Goal: Use online tool/utility: Utilize a website feature to perform a specific function

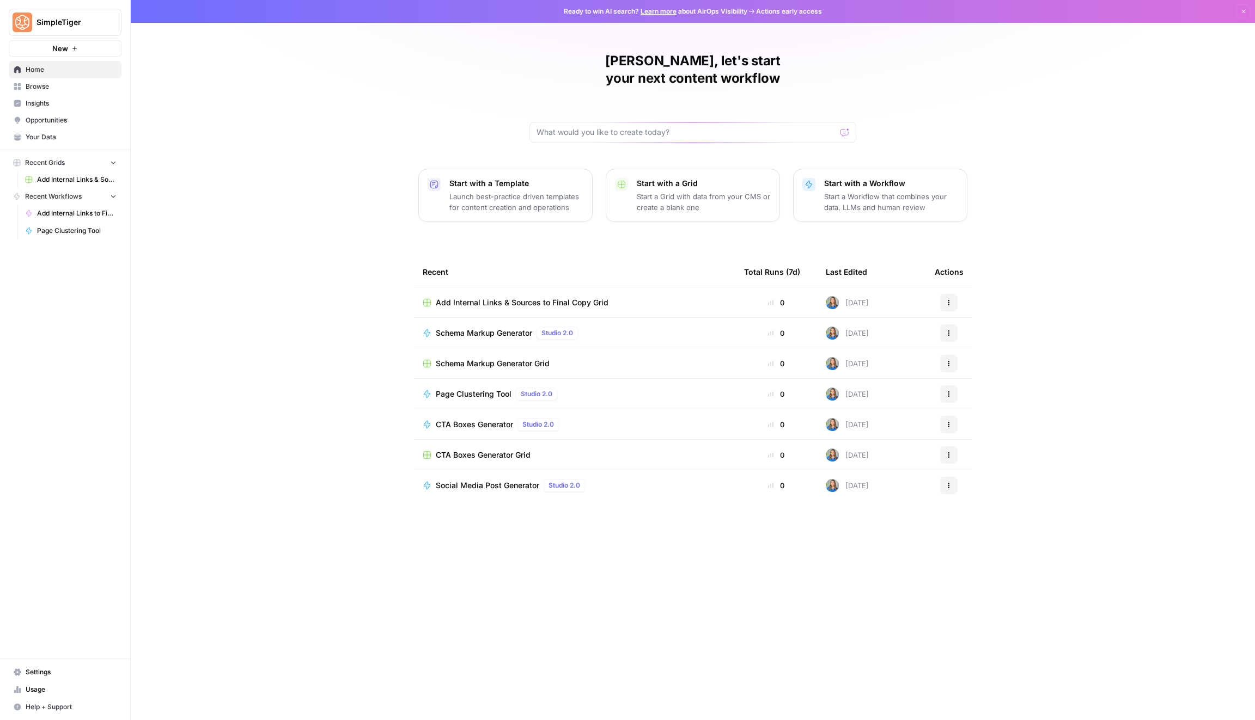
click at [75, 52] on button "New" at bounding box center [65, 48] width 113 height 16
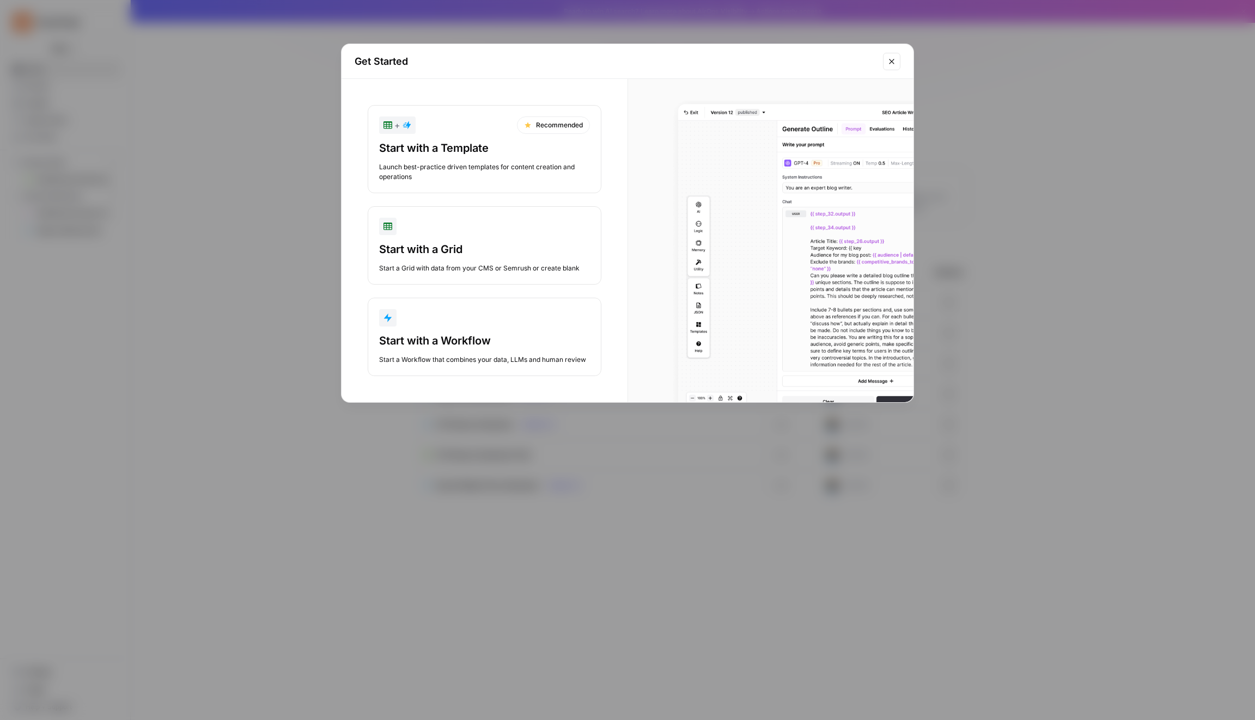
click at [475, 313] on div "button" at bounding box center [484, 317] width 211 height 17
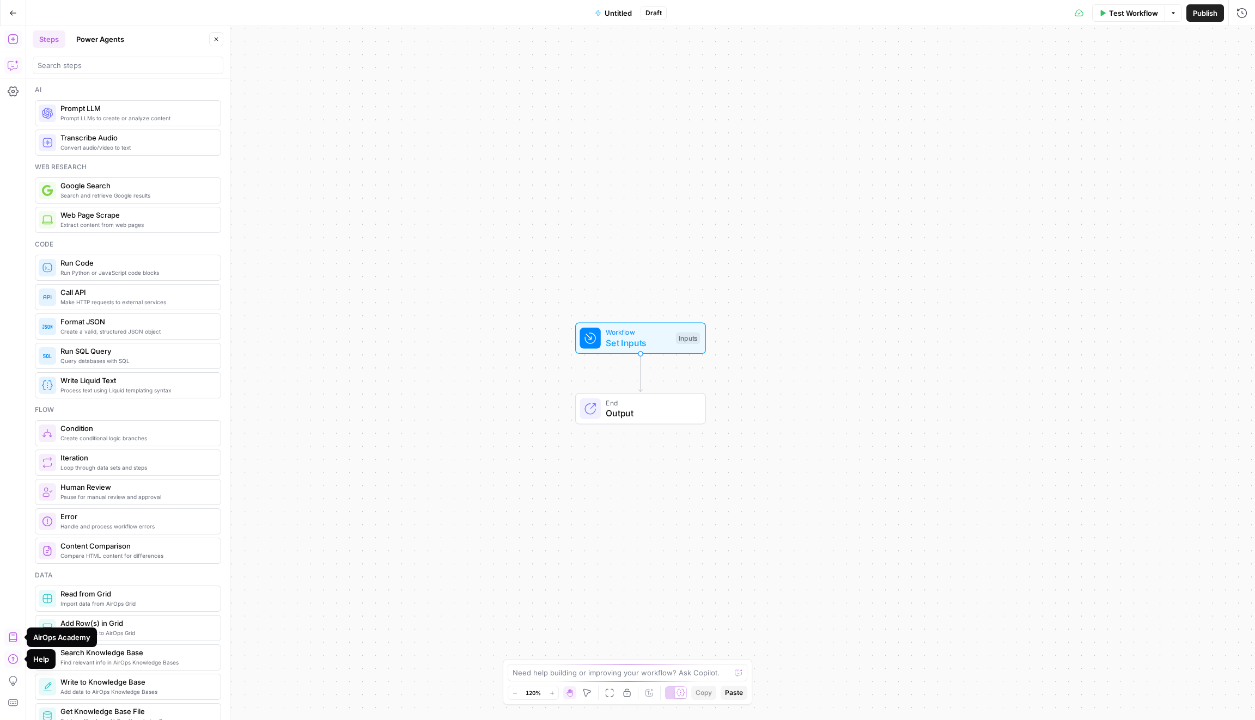
click at [18, 68] on icon "button" at bounding box center [13, 65] width 11 height 11
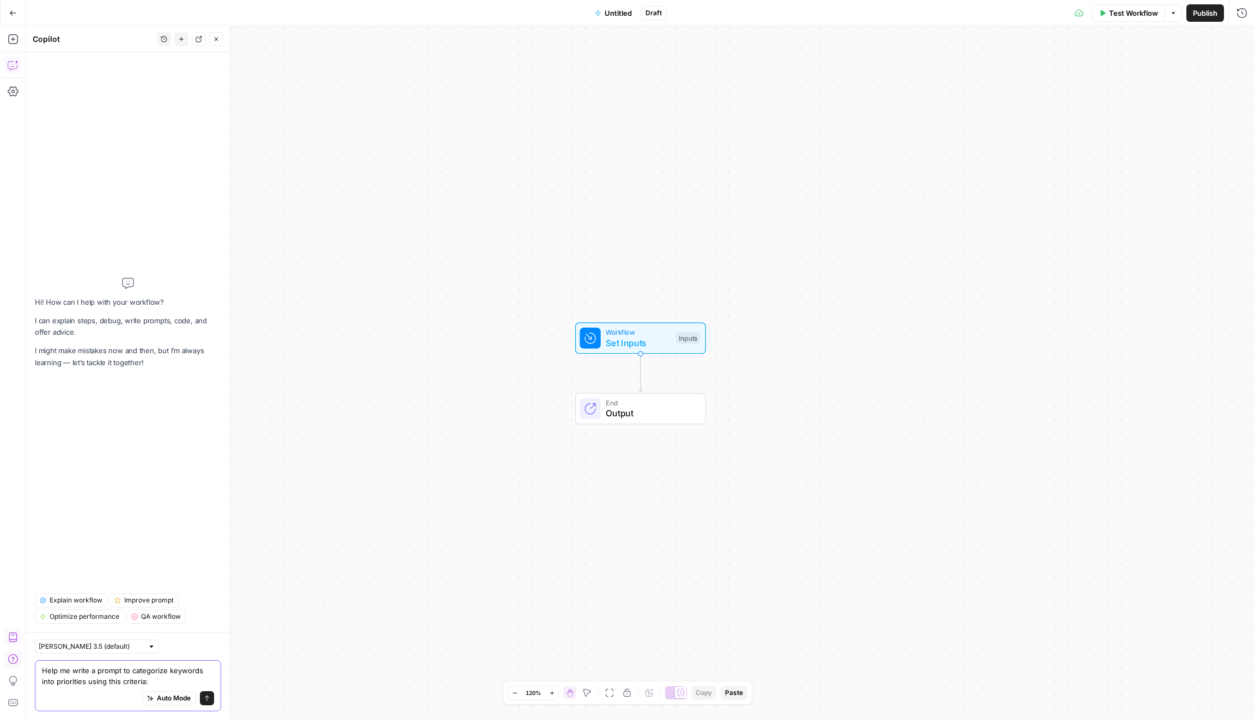
click at [184, 667] on textarea "Help me write a prompt to categorize keywords into priorities using this criter…" at bounding box center [128, 676] width 172 height 22
paste textarea "Loremips Dolorsita (8–2): 0 = Cons adipiscin: elitsedd eius te inci utlabor’e d…"
type textarea "Lore ip dolor s ametco ad elitseddoe temporin utla etdolorema aliqu enim admini…"
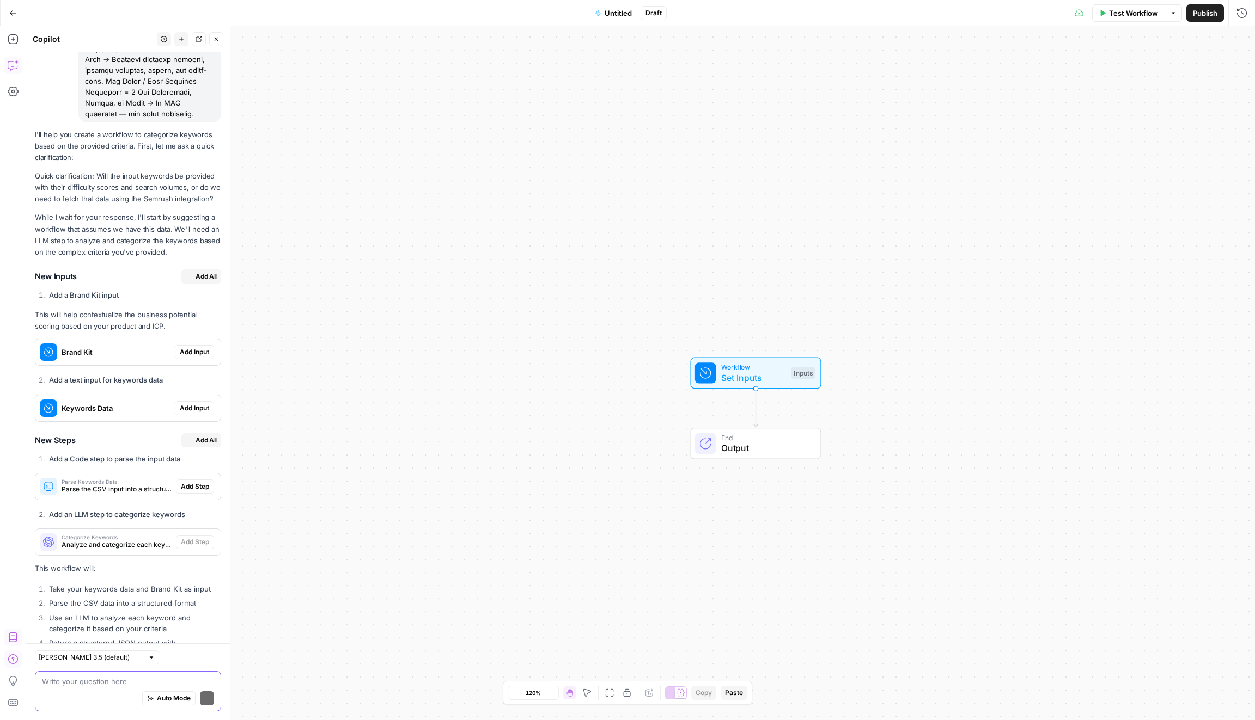
scroll to position [2426, 0]
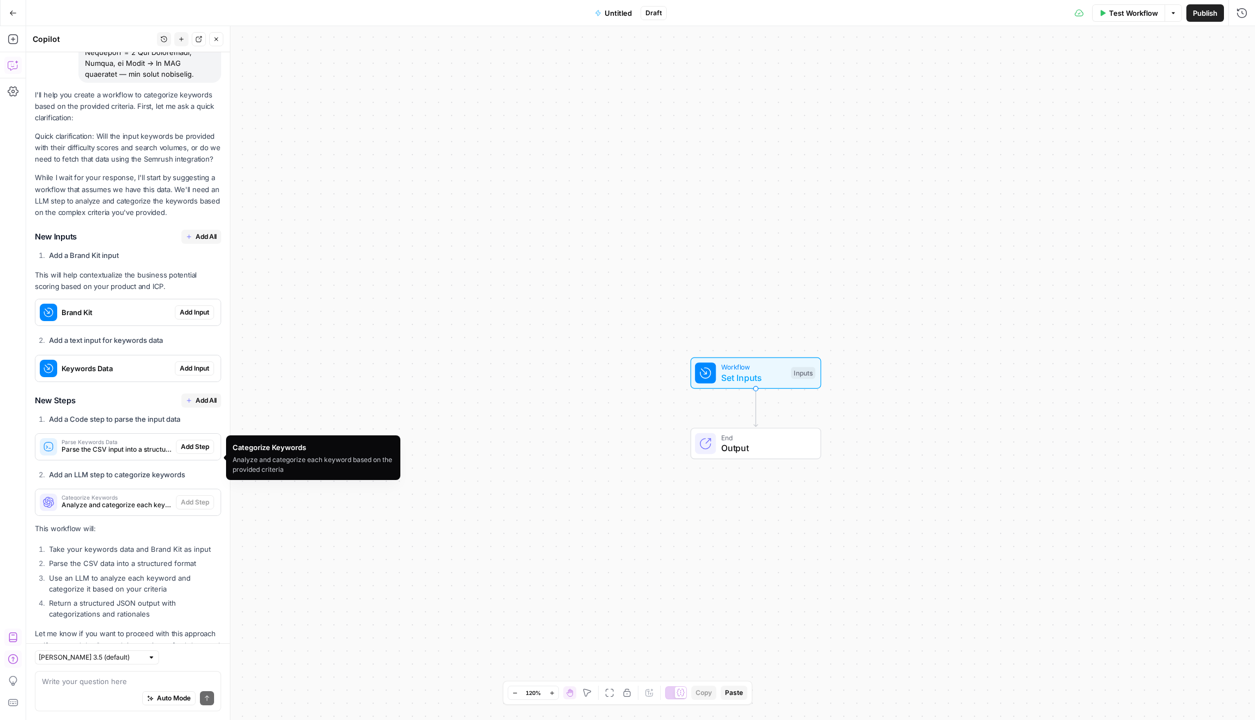
click at [138, 495] on span "Categorize Keywords" at bounding box center [117, 497] width 110 height 5
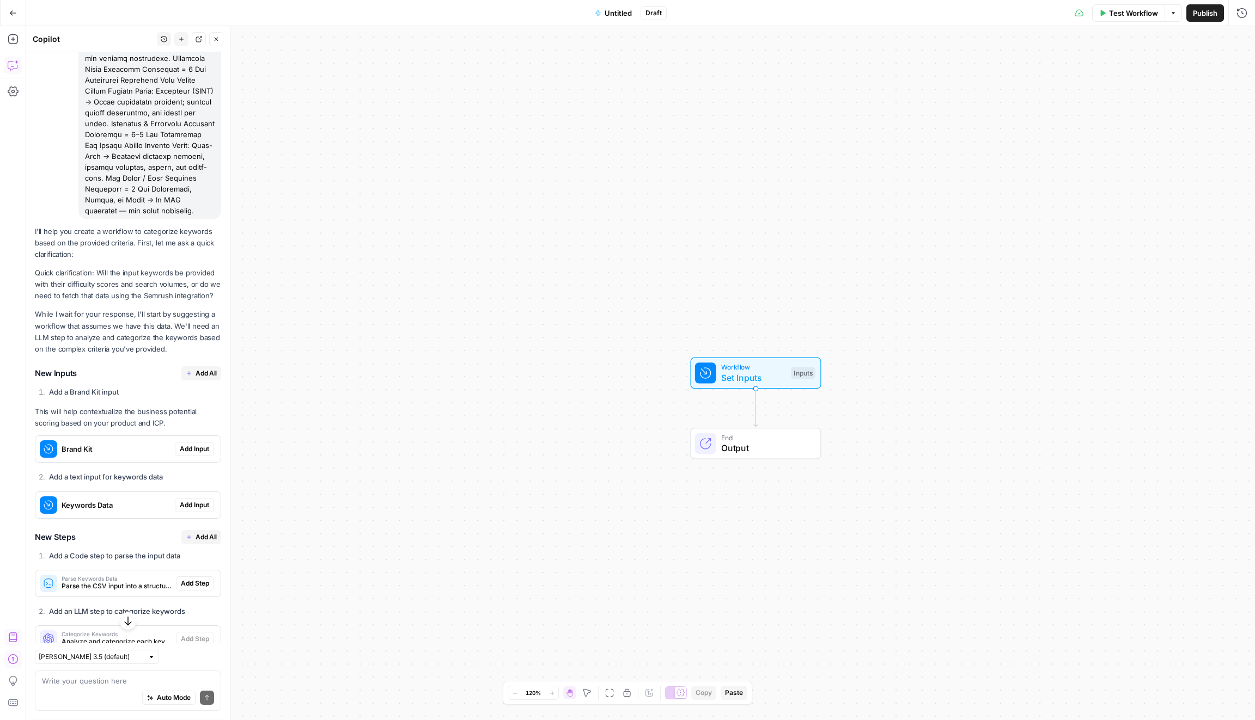
scroll to position [2354, 0]
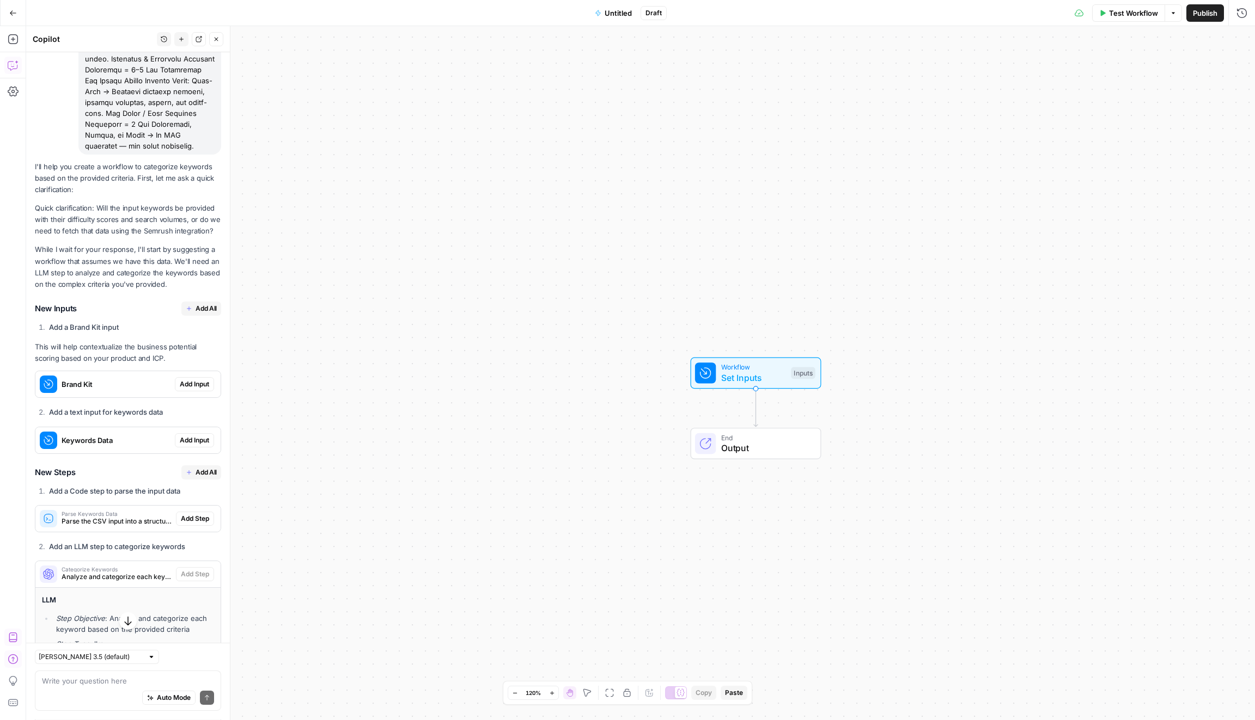
click at [208, 304] on span "Add All" at bounding box center [205, 309] width 21 height 10
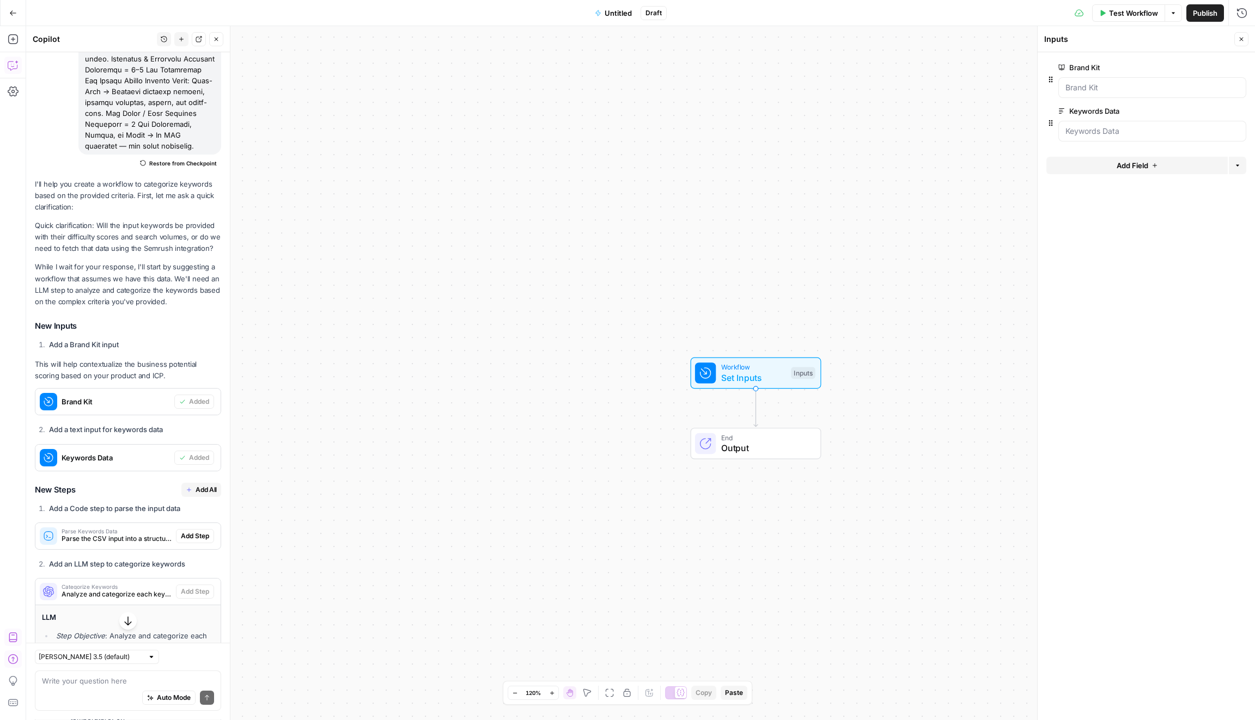
click at [207, 485] on span "Add All" at bounding box center [205, 490] width 21 height 10
type textarea "Categorize Keywords"
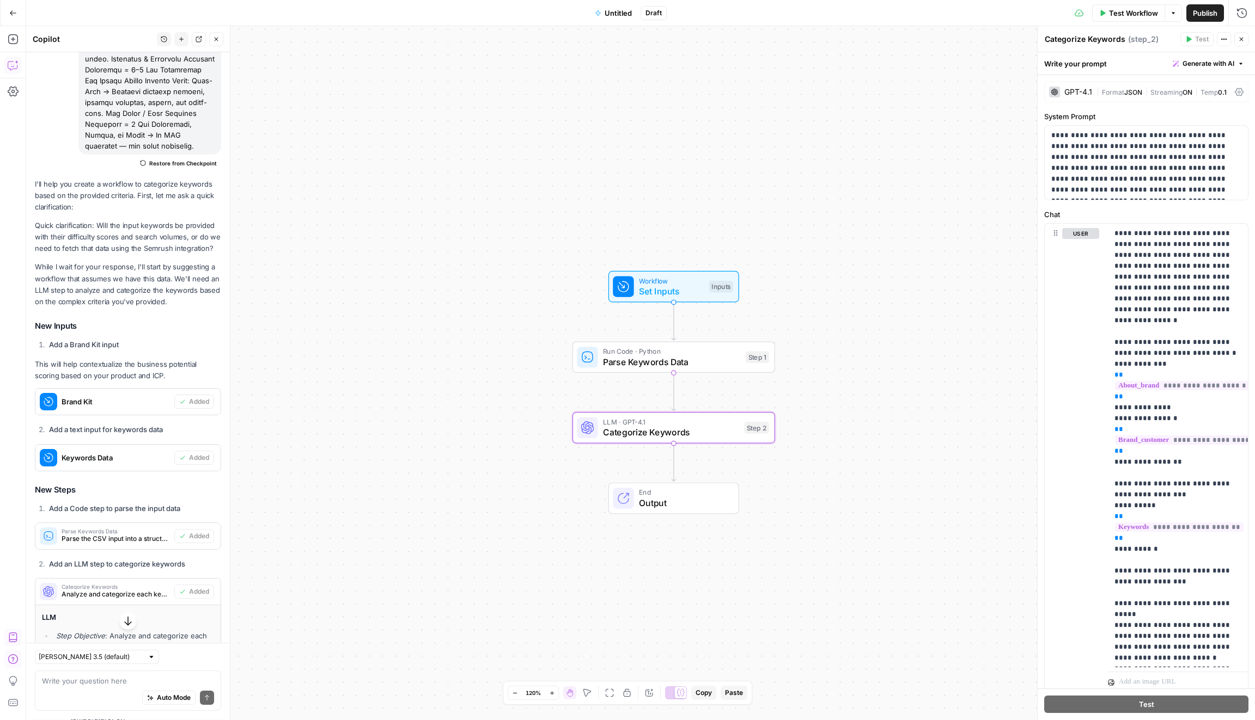
click at [681, 365] on span "Parse Keywords Data" at bounding box center [671, 362] width 137 height 13
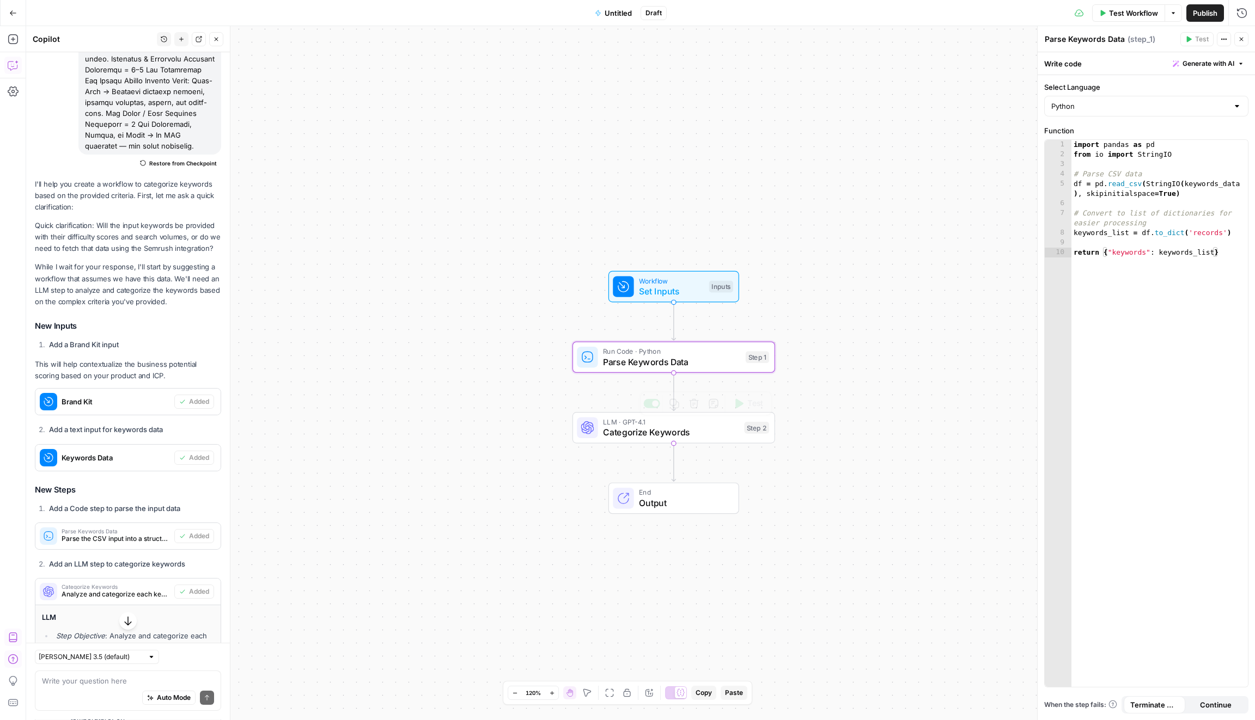
click at [669, 429] on span "Categorize Keywords" at bounding box center [671, 432] width 136 height 13
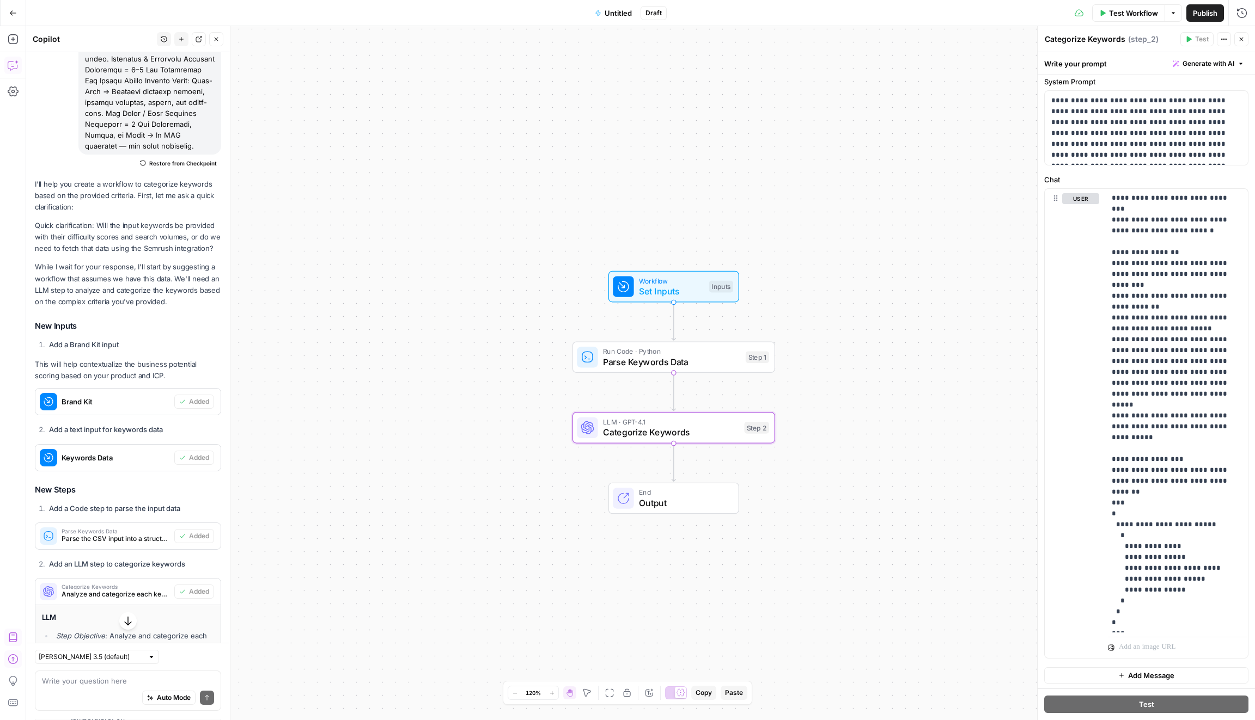
scroll to position [0, 0]
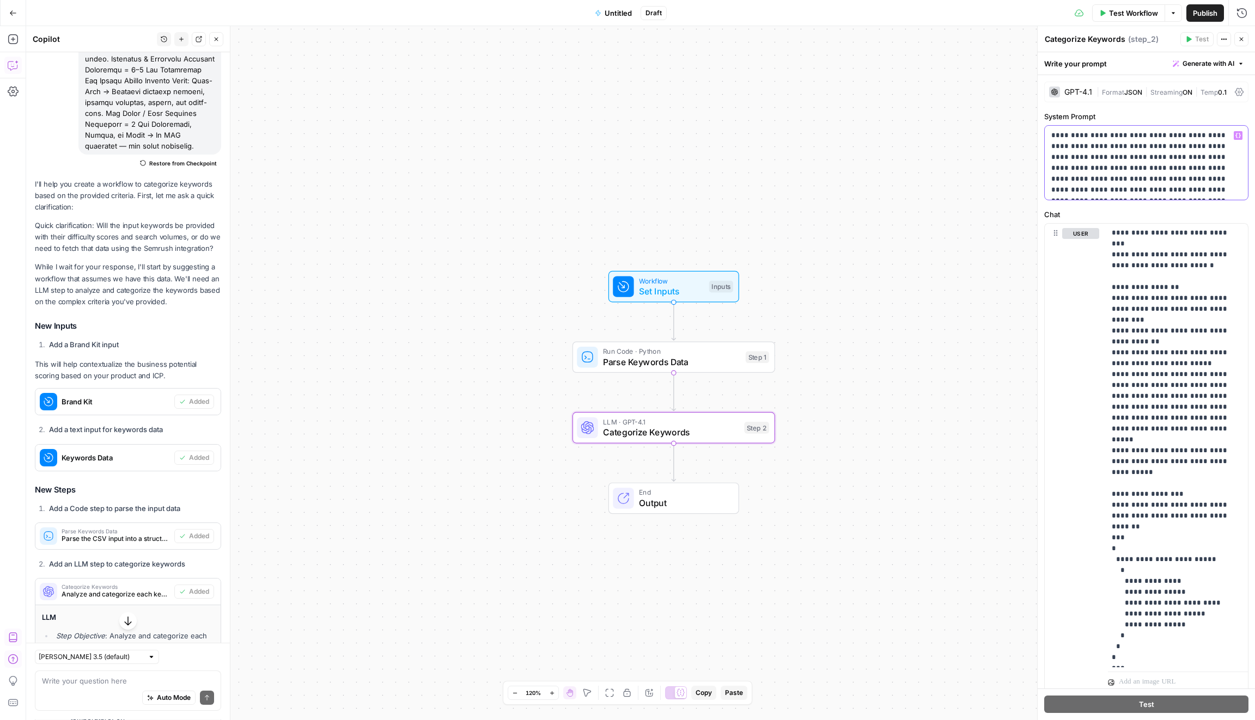
click at [1117, 156] on p "**********" at bounding box center [1146, 162] width 191 height 65
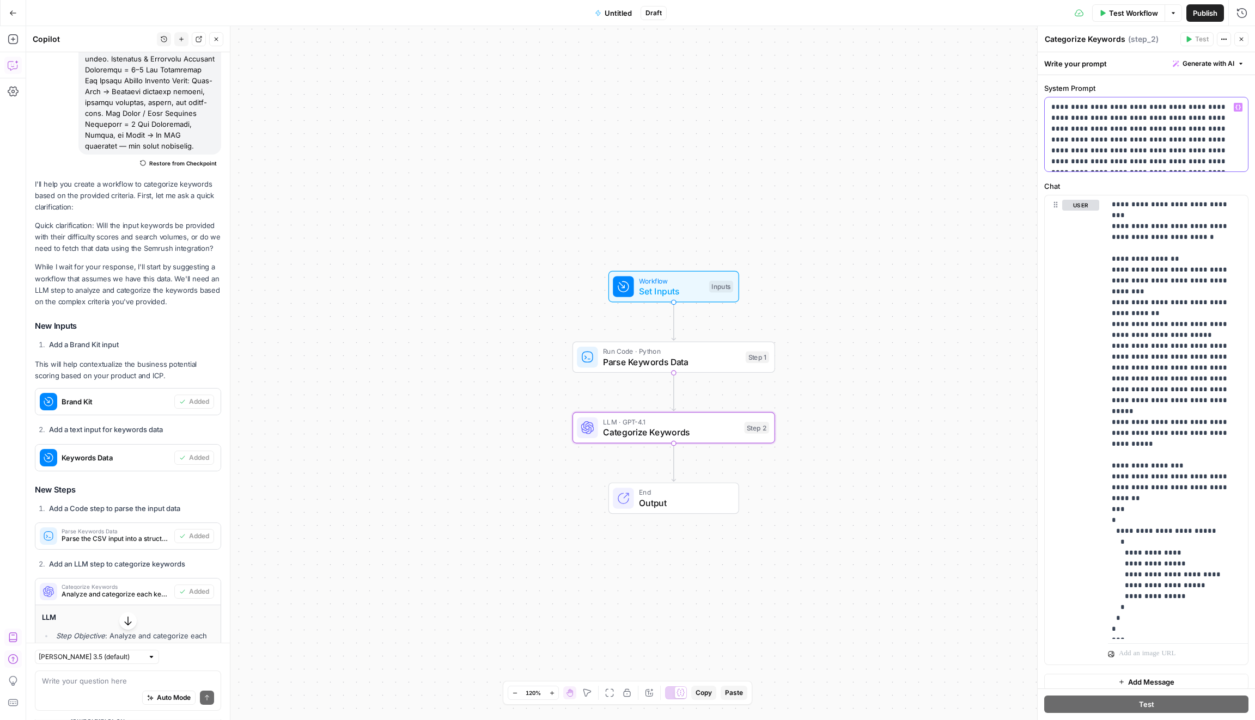
scroll to position [35, 0]
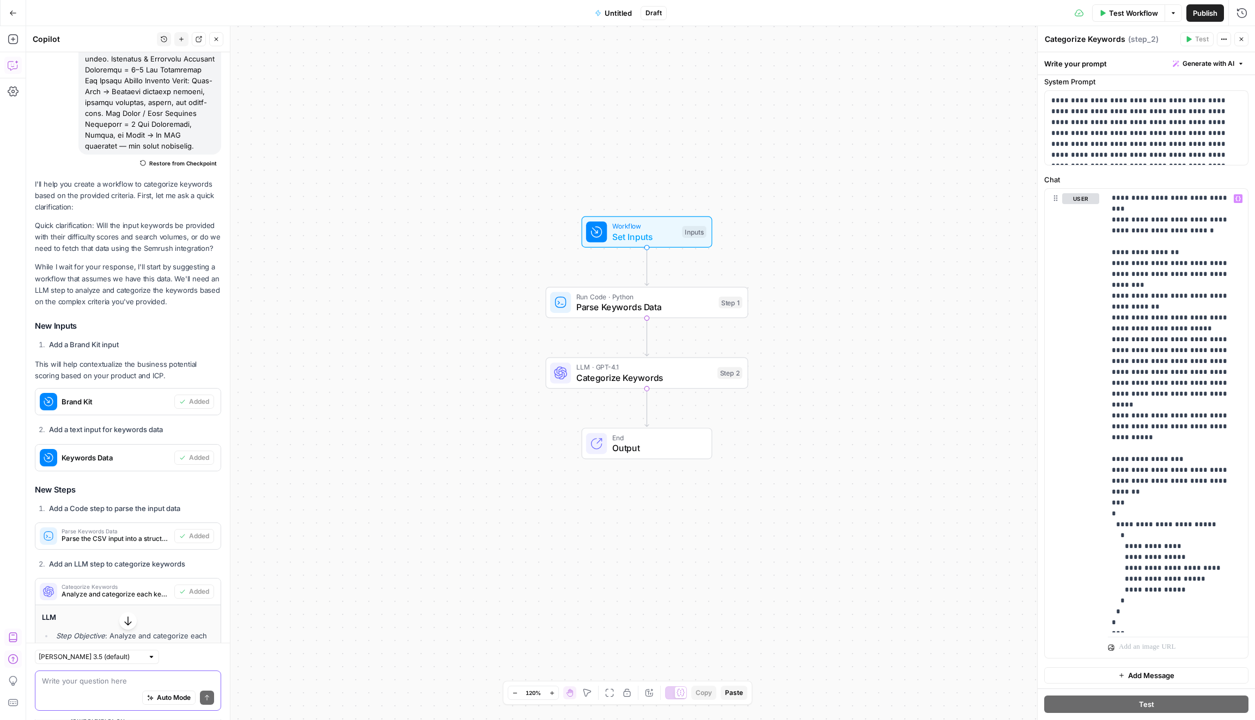
click at [93, 682] on textarea at bounding box center [128, 681] width 172 height 11
paste textarea "## Lore Ipsum (dolor sitame consecte/adipisci) ### E) Sedd Eiusmodt Inci → utla…"
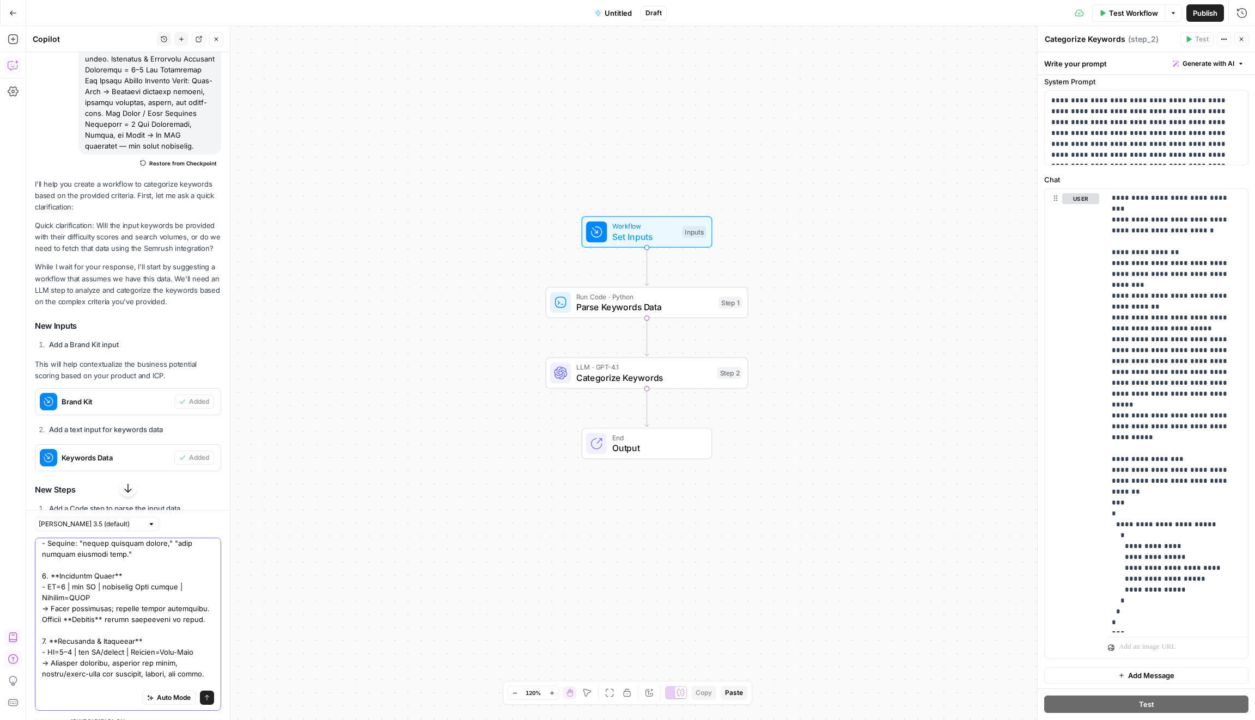
scroll to position [963, 0]
type textarea "loremips dolor sitametconsec adip? ## Elit Seddo (eiusm tempor incididu/utlabor…"
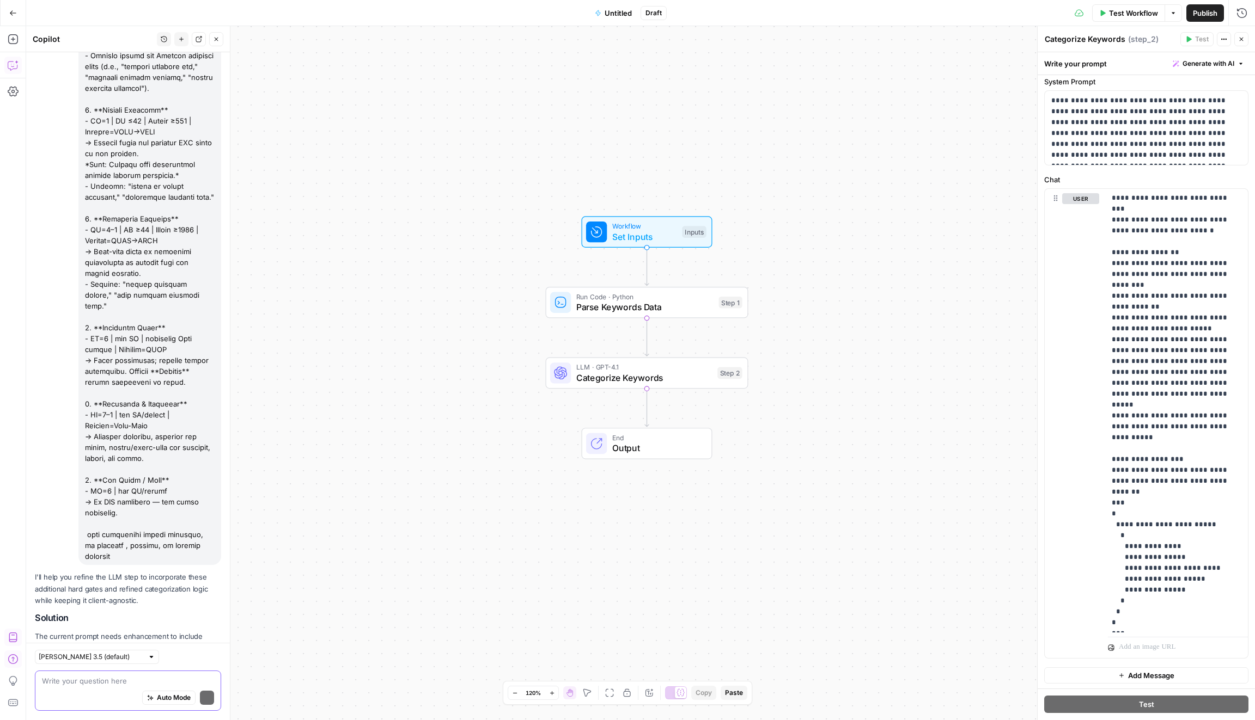
scroll to position [5188, 0]
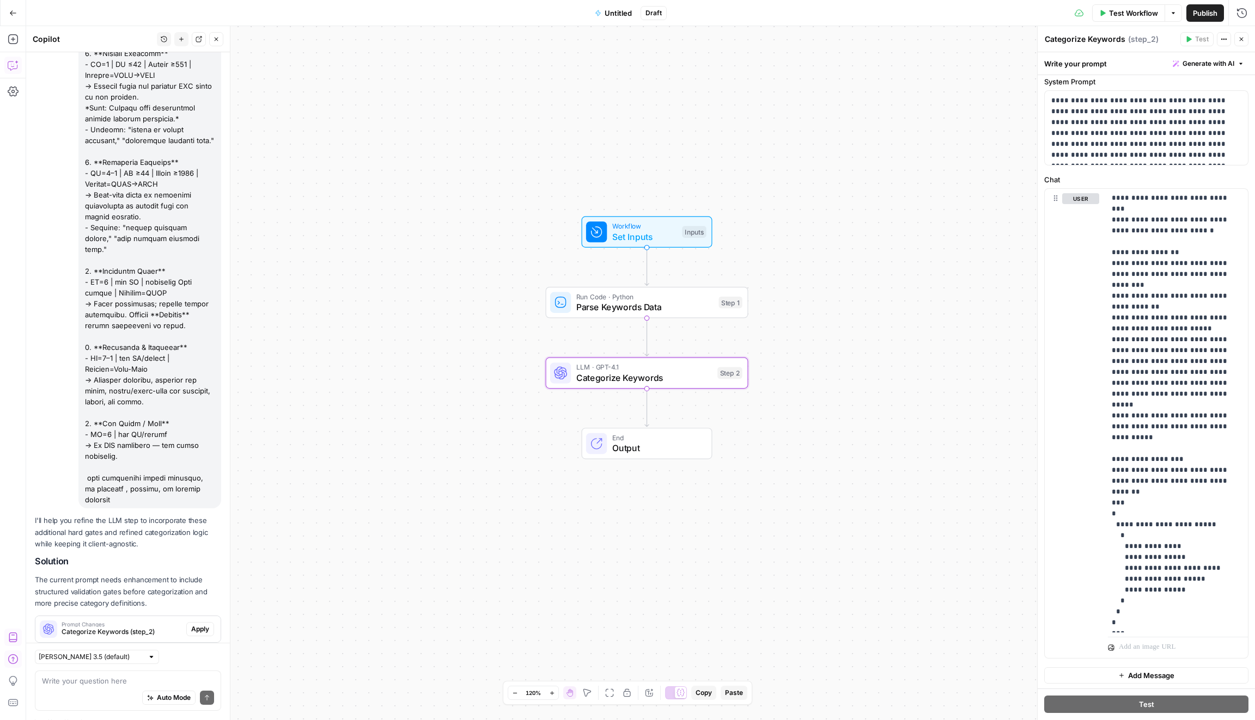
click at [201, 625] on span "Apply" at bounding box center [200, 630] width 18 height 10
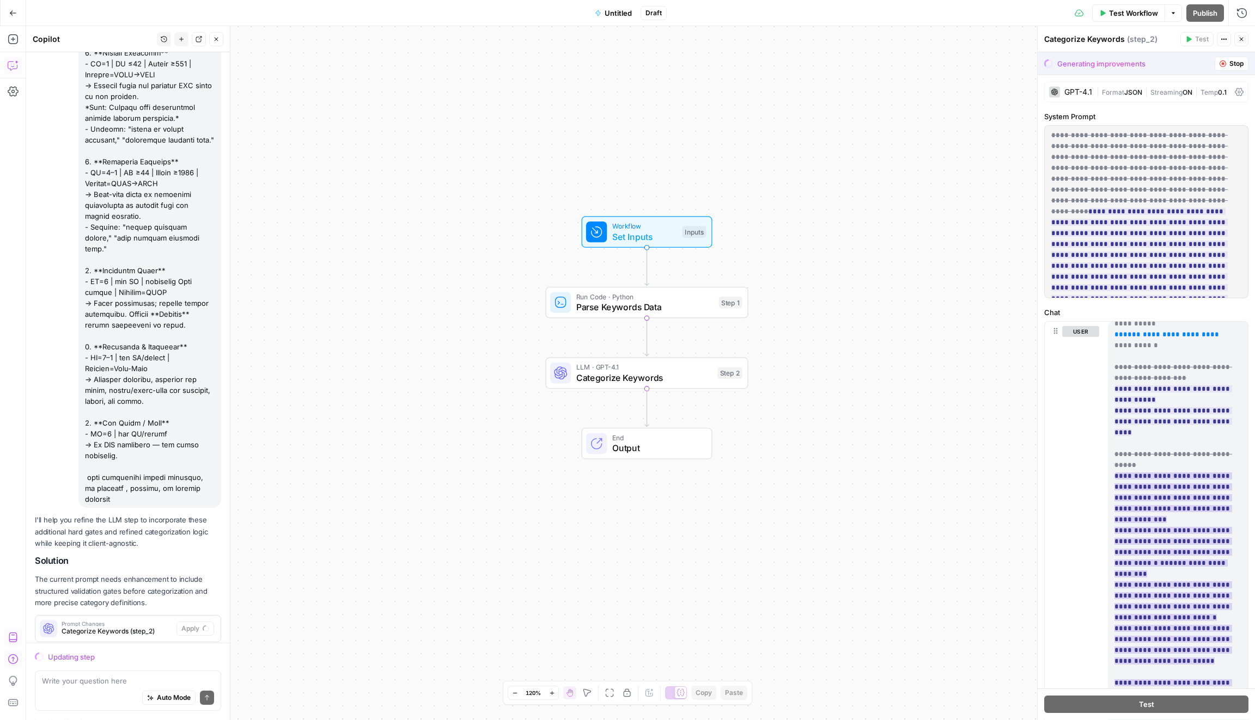
scroll to position [5170, 0]
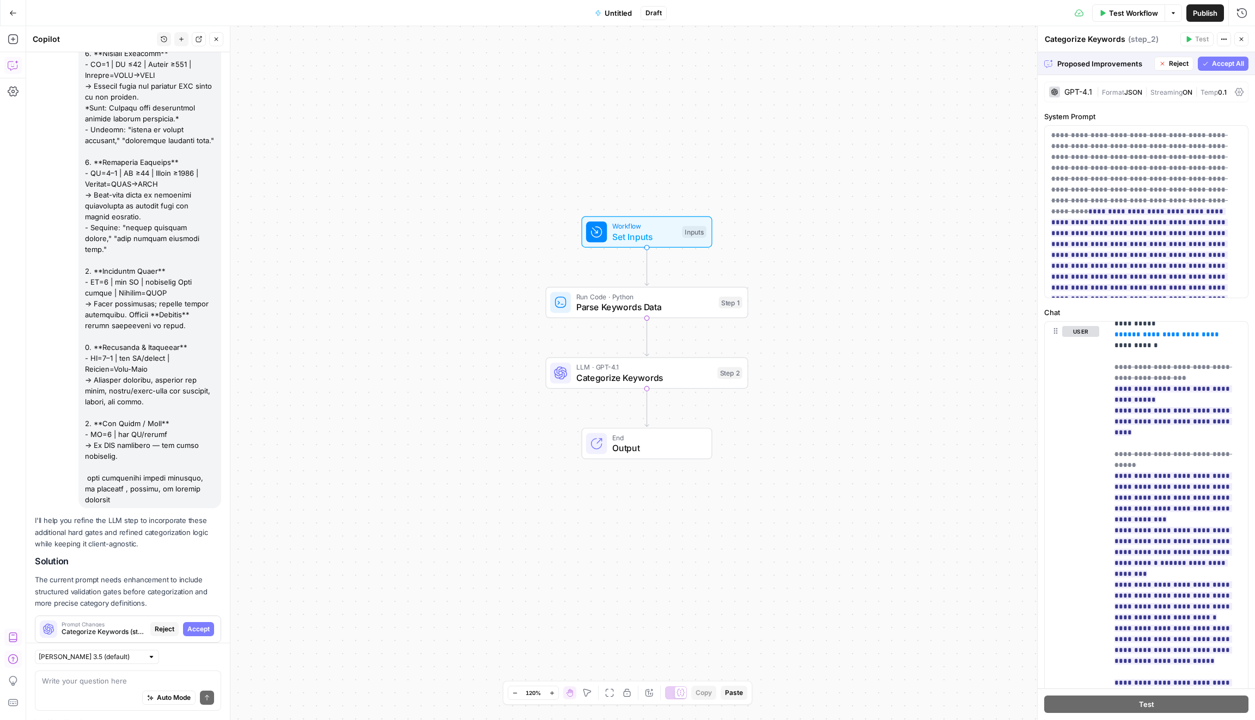
click at [1213, 66] on span "Accept All" at bounding box center [1228, 64] width 32 height 10
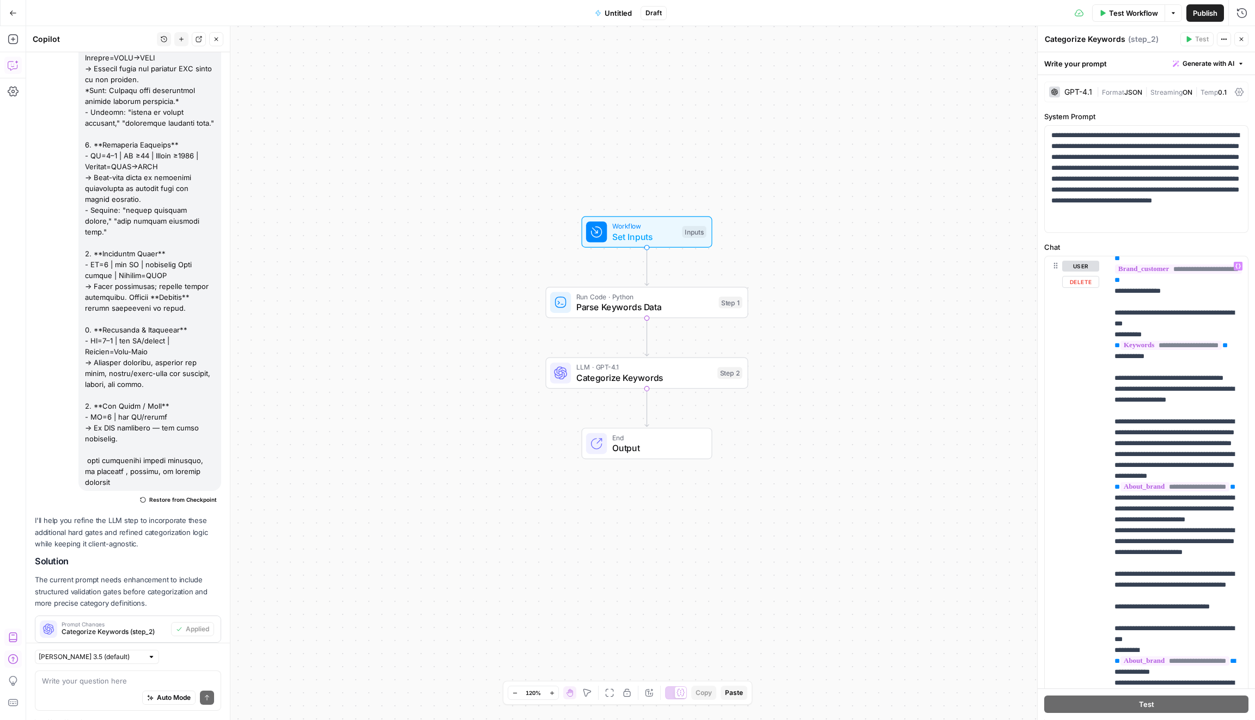
scroll to position [160, 0]
drag, startPoint x: 1114, startPoint y: 453, endPoint x: 1181, endPoint y: 479, distance: 71.2
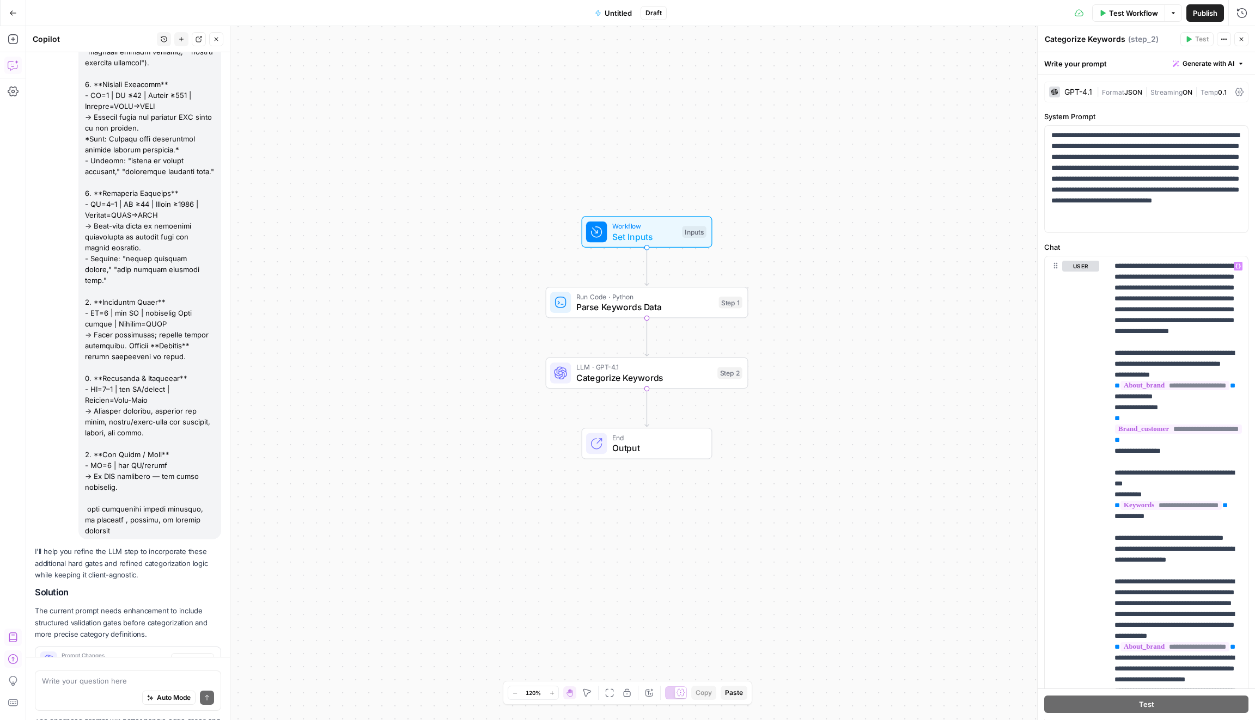
scroll to position [5205, 0]
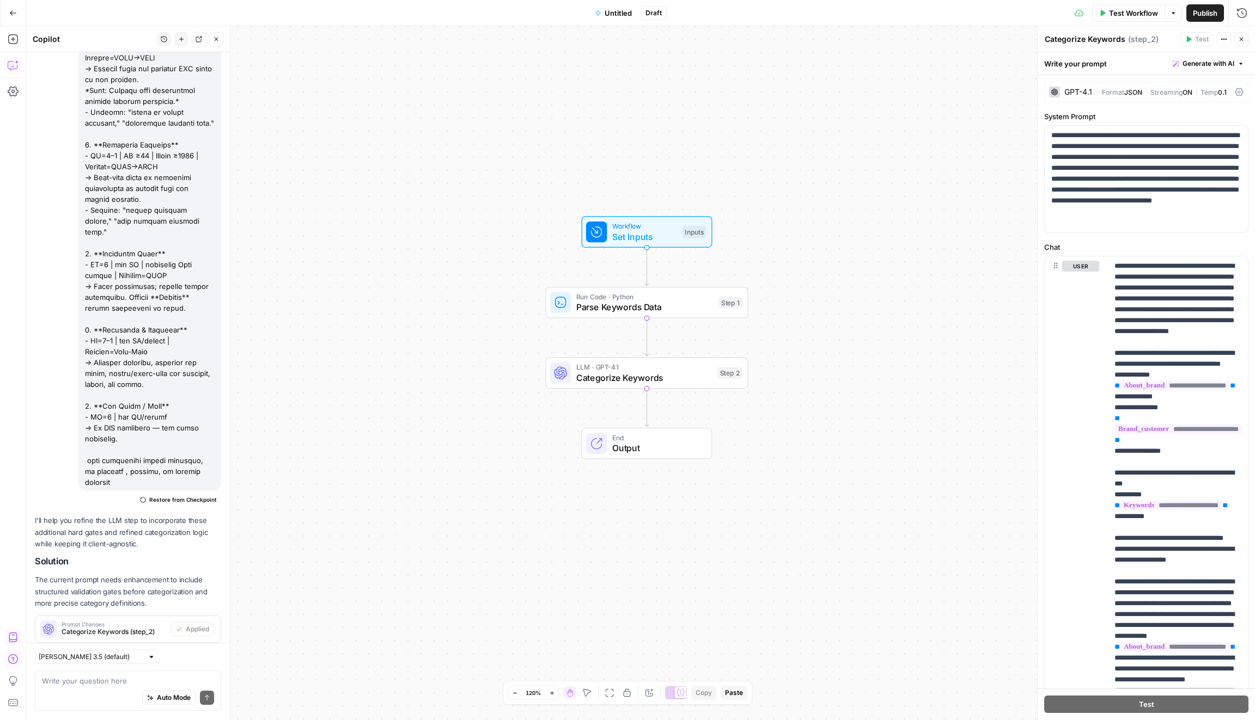
click at [160, 688] on div "Auto Mode Send" at bounding box center [128, 699] width 172 height 24
paste textarea "**STEP 1: Preliminary Validation Gates** Before categorizing each keyword, appl…"
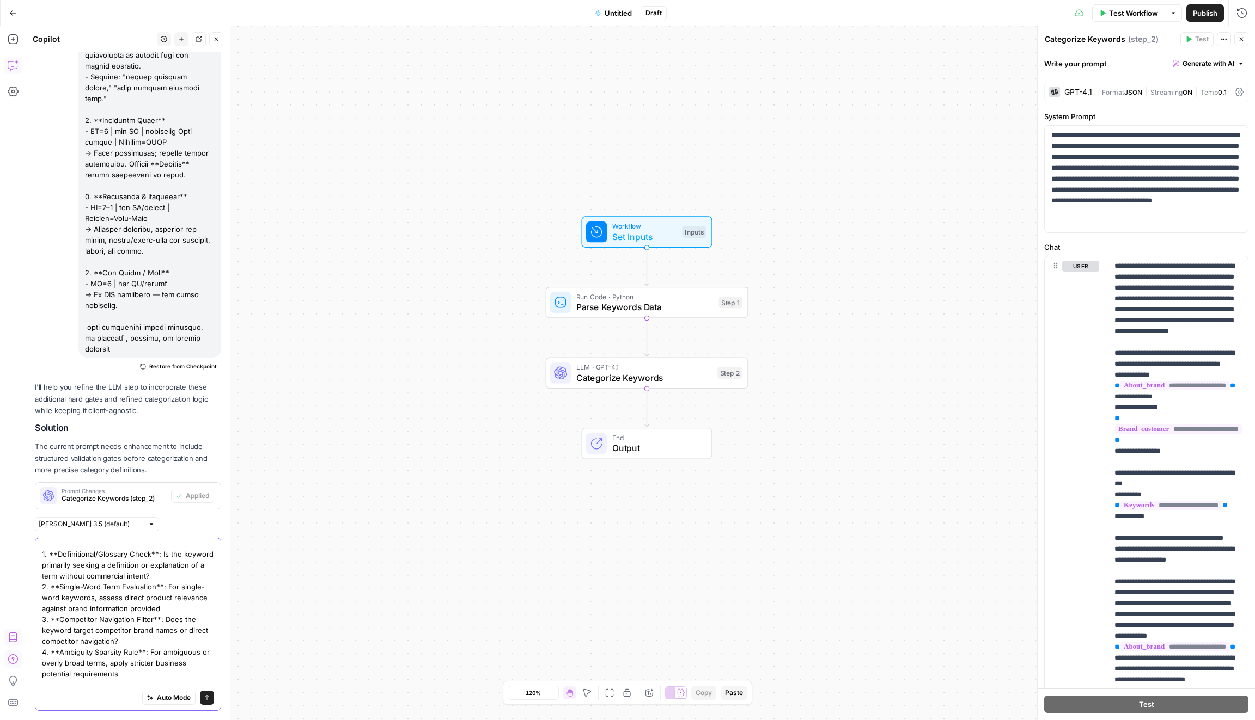
scroll to position [48, 0]
type textarea "**STEP 1: Preliminary Validation Gates** Before categorizing each keyword, appl…"
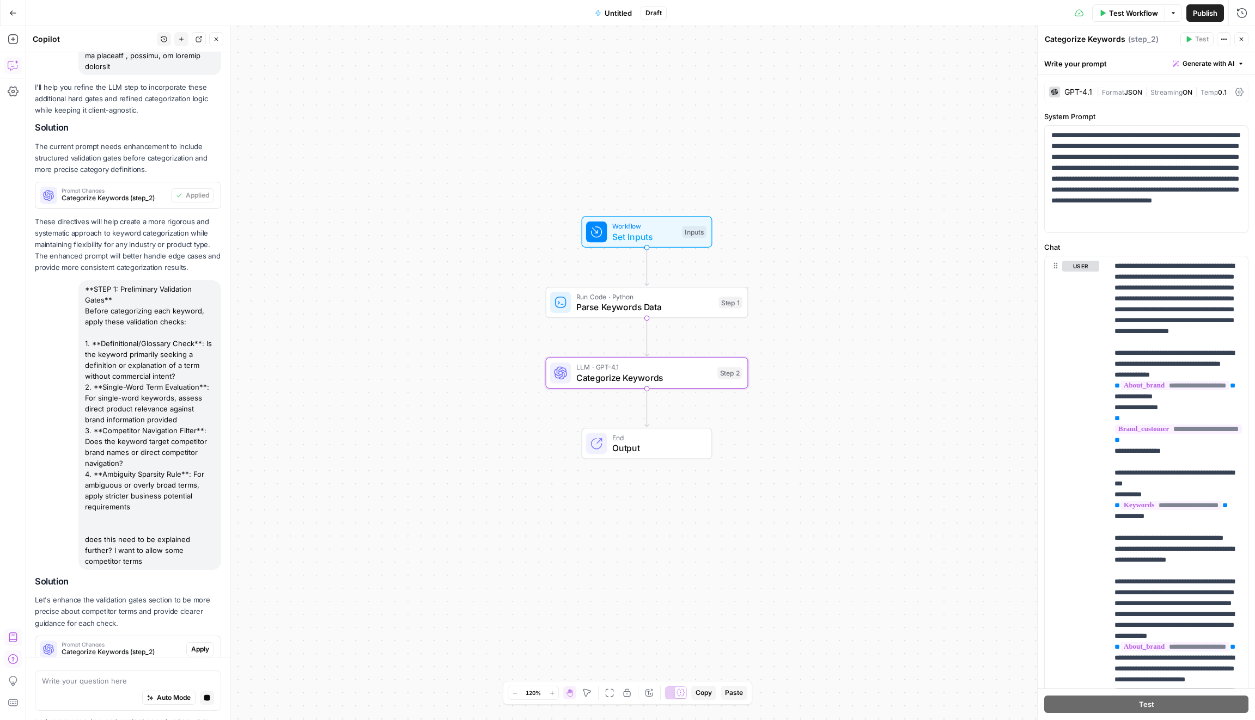
scroll to position [5670, 0]
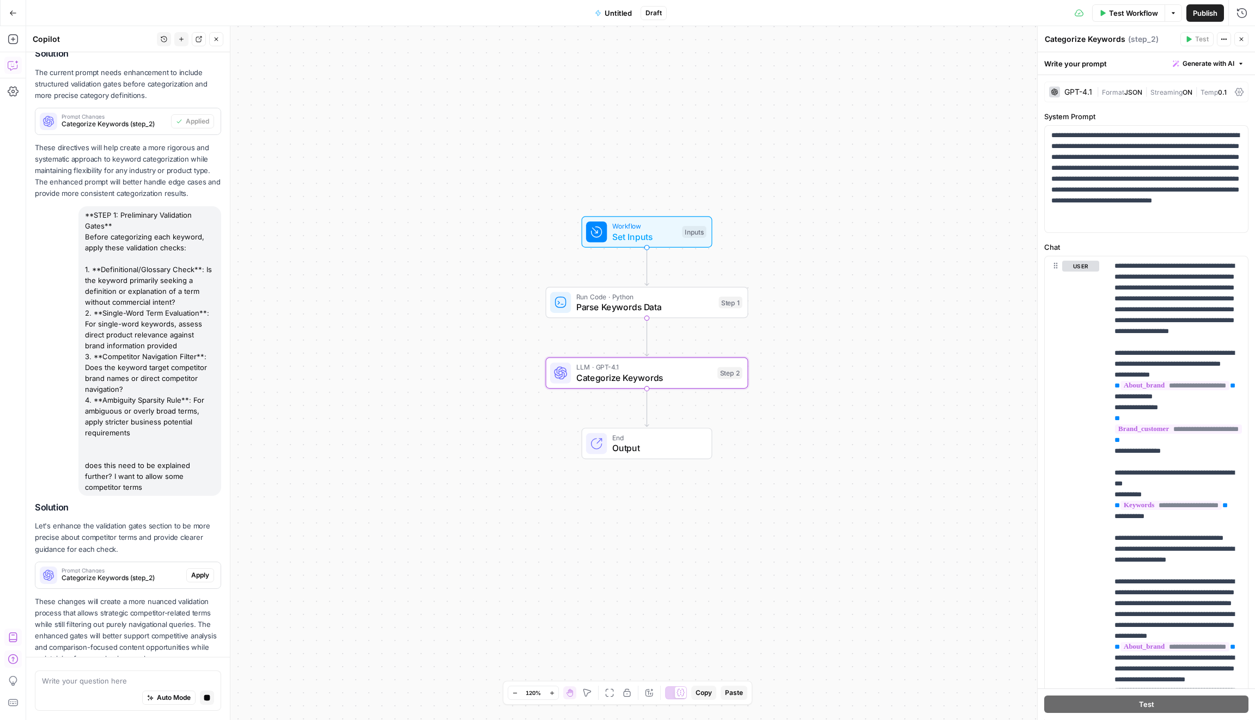
click at [201, 596] on p "These changes will create a more nuanced validation process that allows strateg…" at bounding box center [128, 630] width 186 height 69
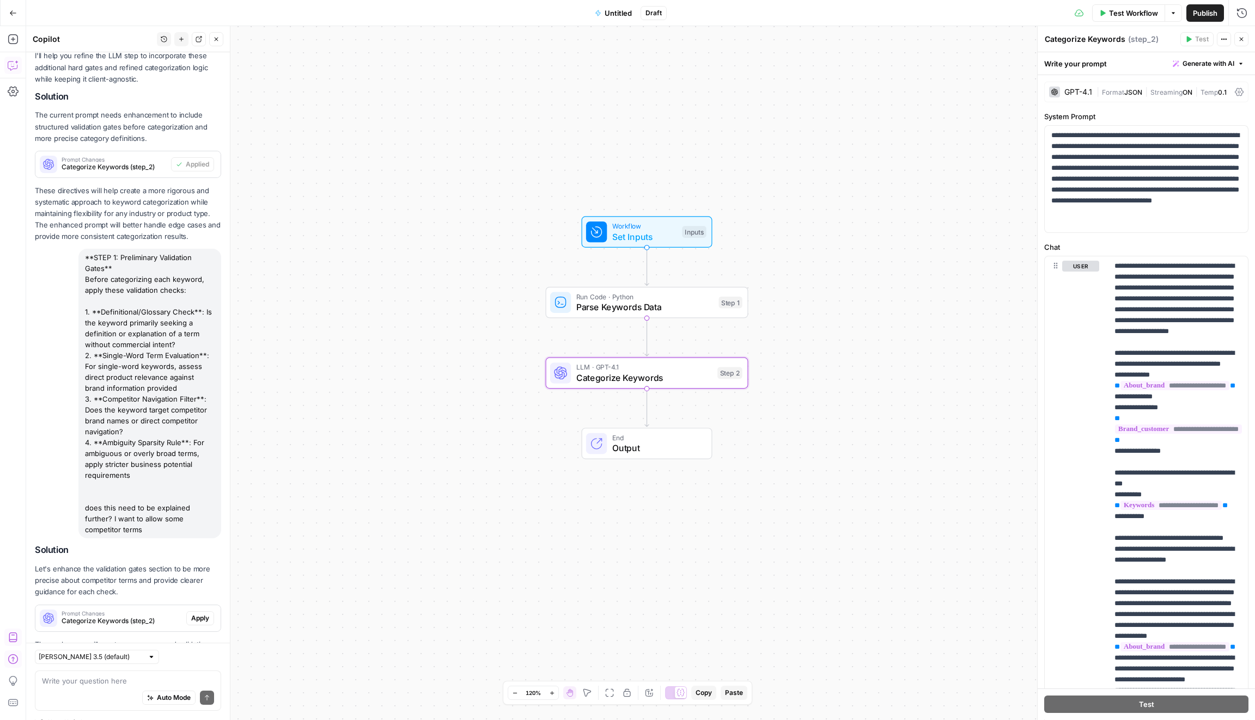
click at [204, 614] on span "Apply" at bounding box center [200, 619] width 18 height 10
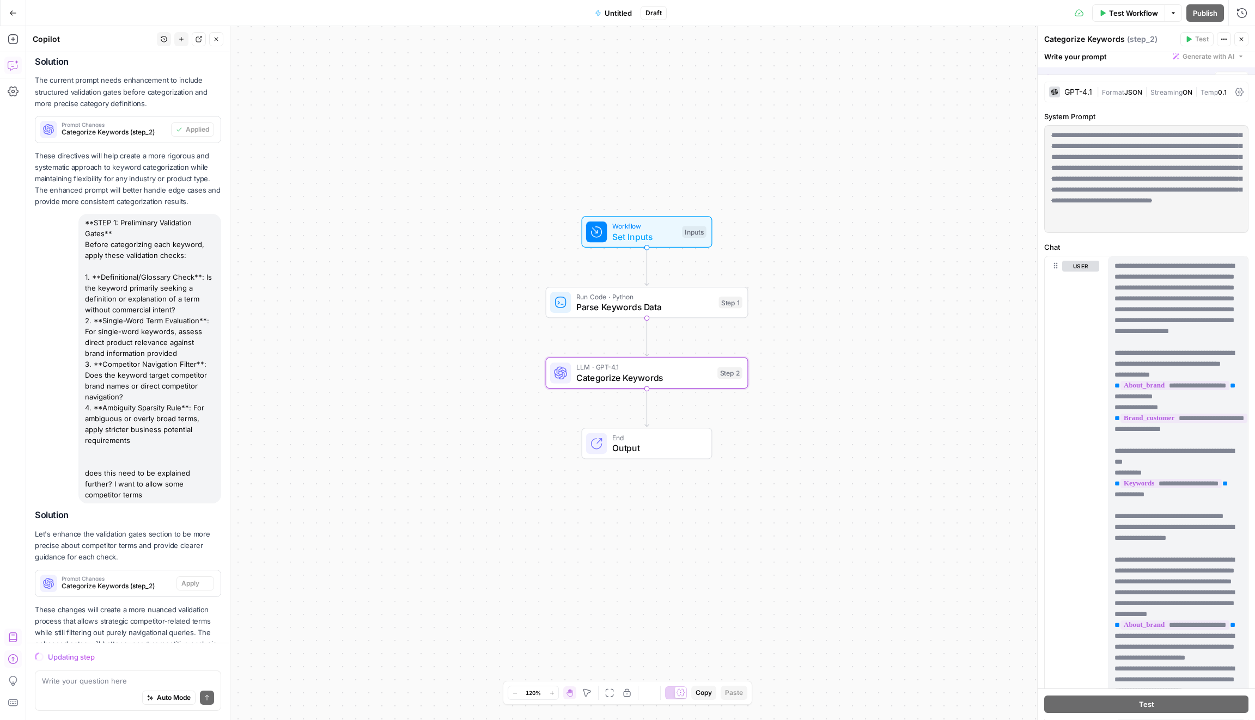
scroll to position [5636, 0]
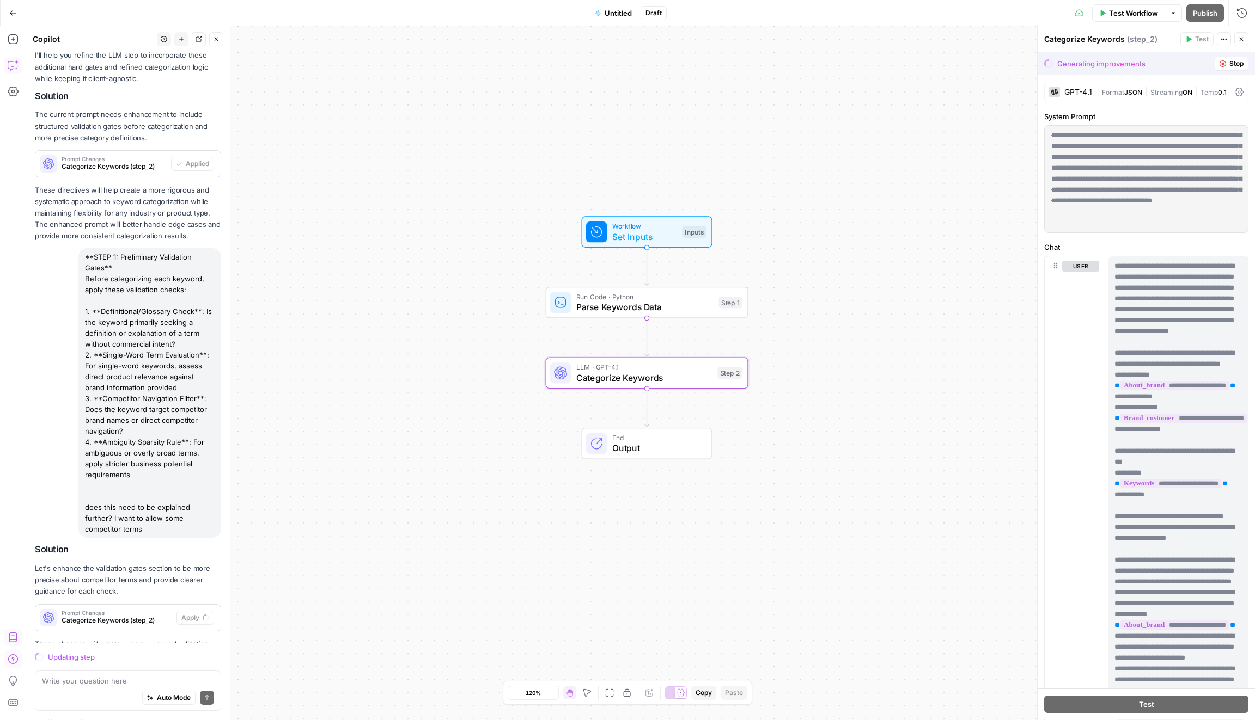
click at [155, 610] on span "Prompt Changes" at bounding box center [117, 612] width 111 height 5
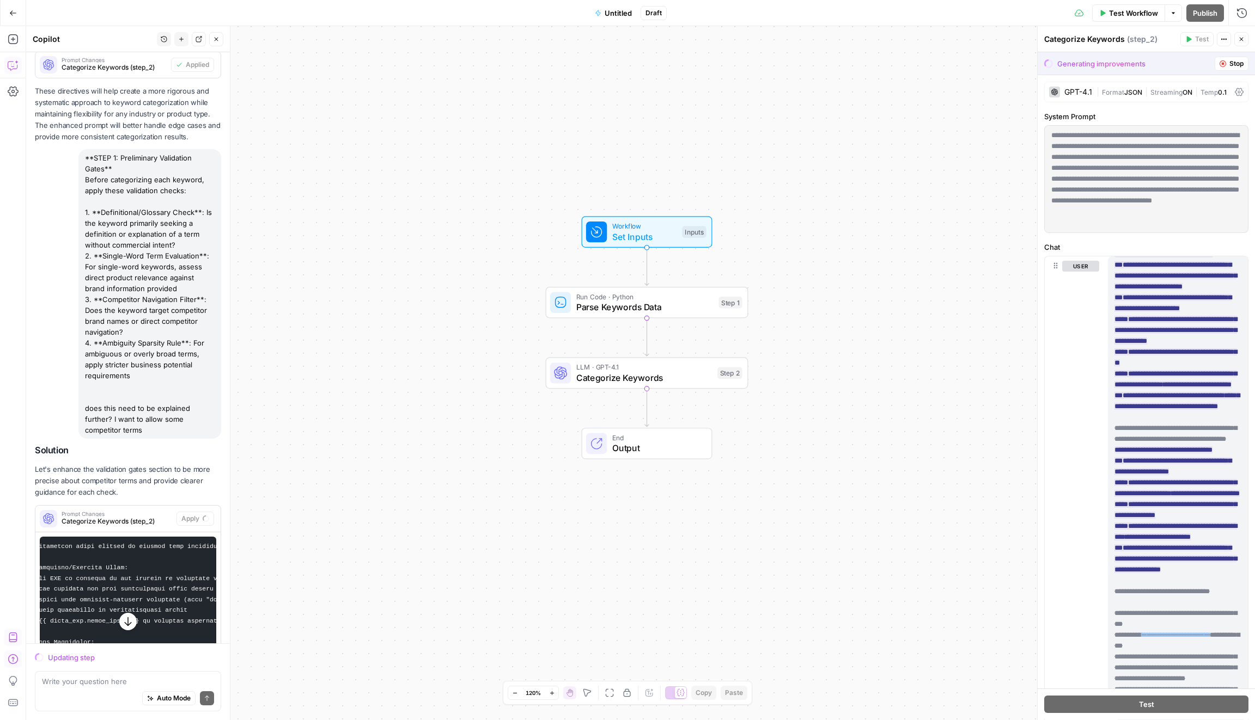
scroll to position [470, 0]
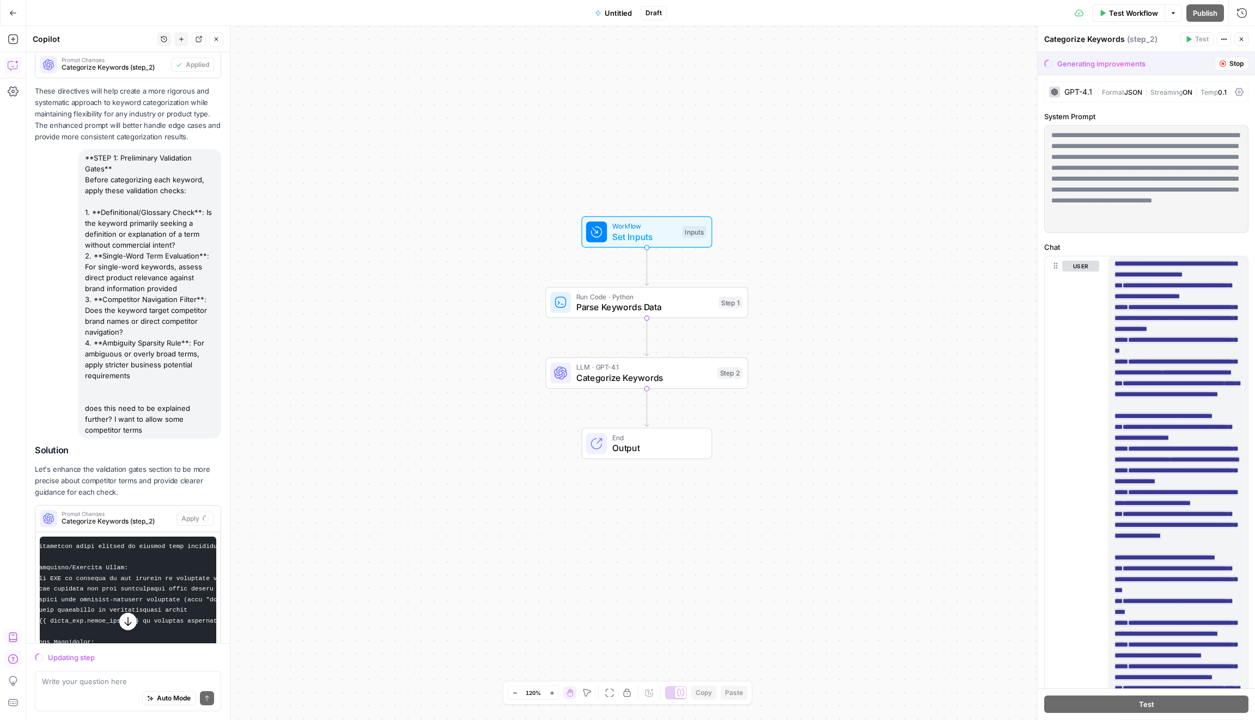
drag, startPoint x: 1111, startPoint y: 336, endPoint x: 1222, endPoint y: 524, distance: 218.5
click at [1222, 524] on div "**********" at bounding box center [1178, 478] width 140 height 444
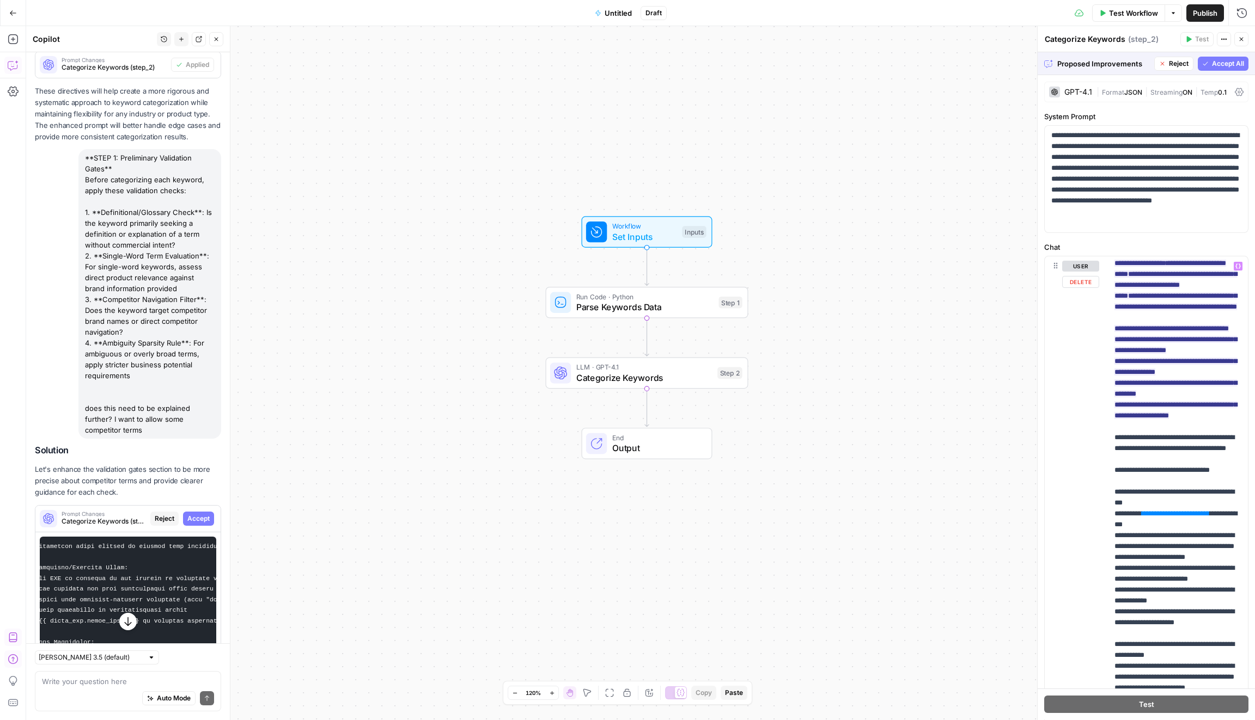
scroll to position [1033, 0]
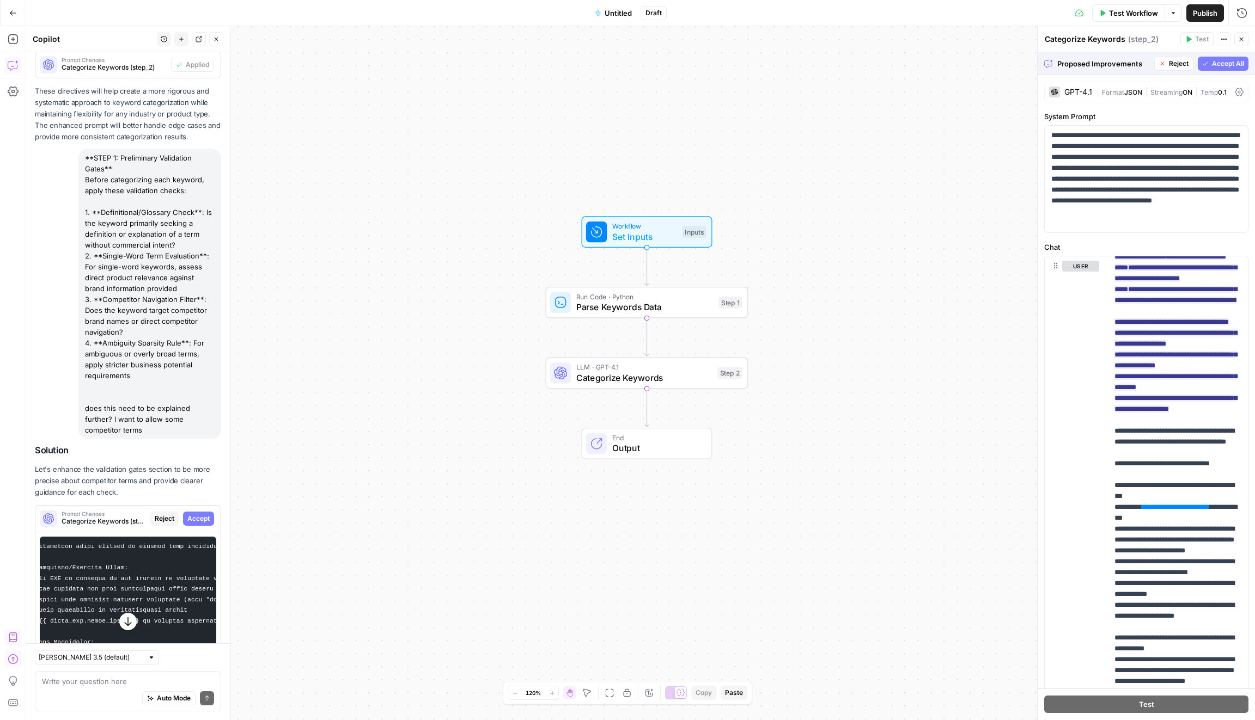
click at [1220, 64] on span "Accept All" at bounding box center [1228, 64] width 32 height 10
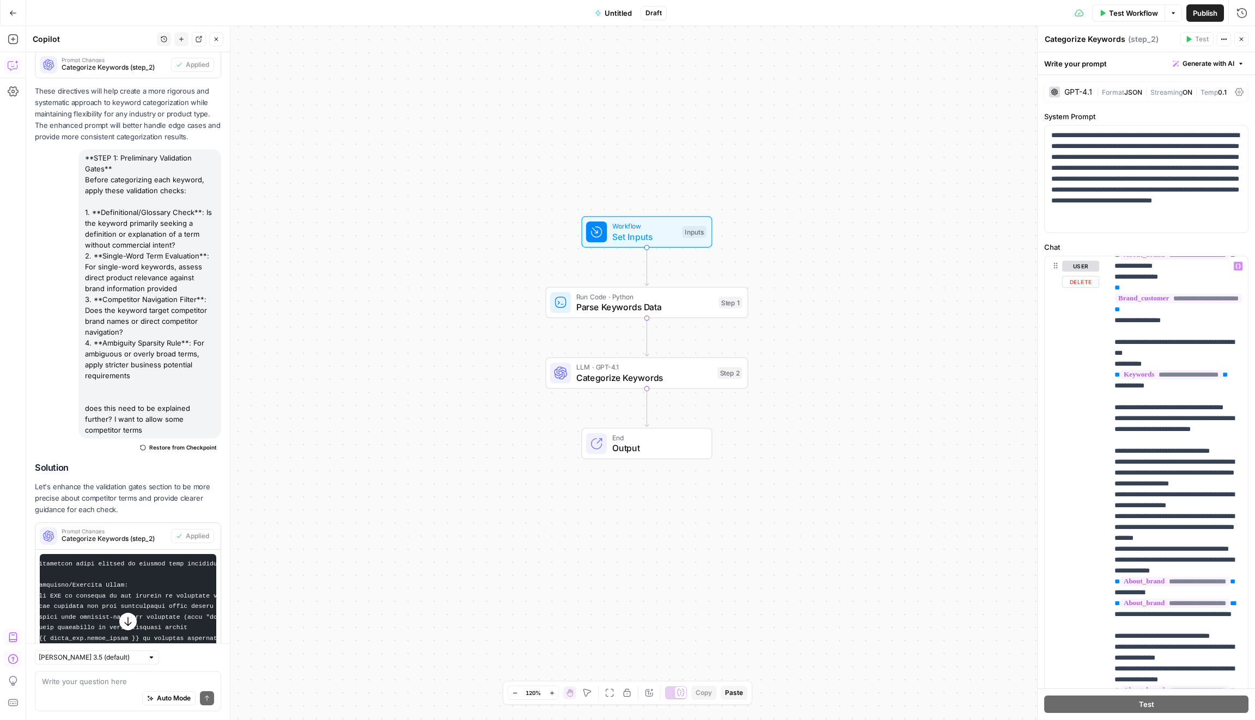
scroll to position [148, 0]
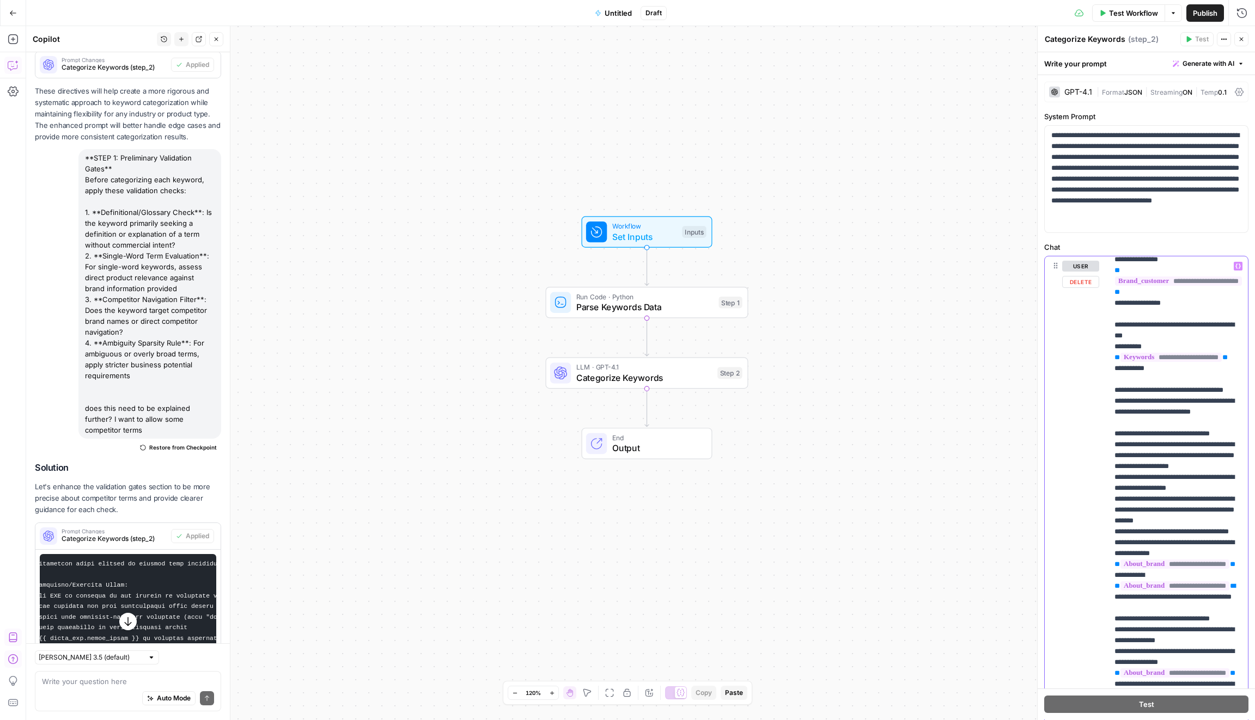
drag, startPoint x: 1112, startPoint y: 466, endPoint x: 1167, endPoint y: 571, distance: 118.9
click at [1167, 571] on div "**********" at bounding box center [1178, 478] width 140 height 444
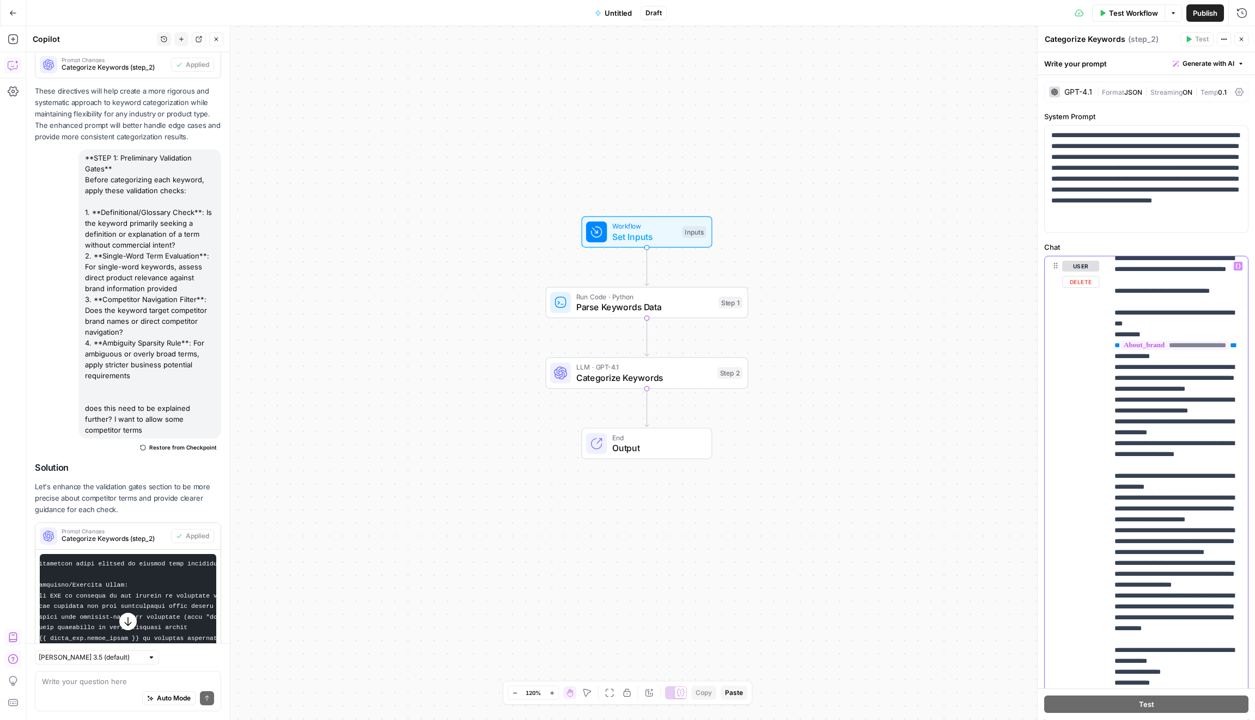
scroll to position [1131, 1]
copy p "**********"
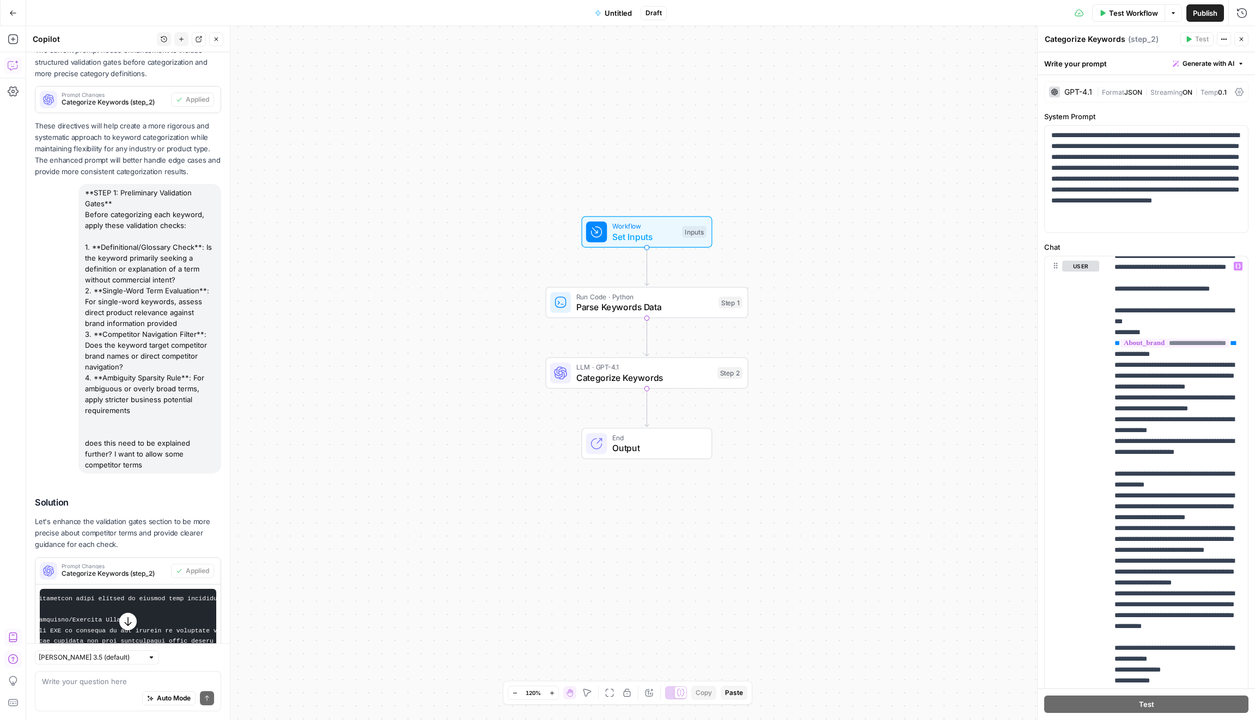
scroll to position [5770, 0]
